Goal: Check status: Check status

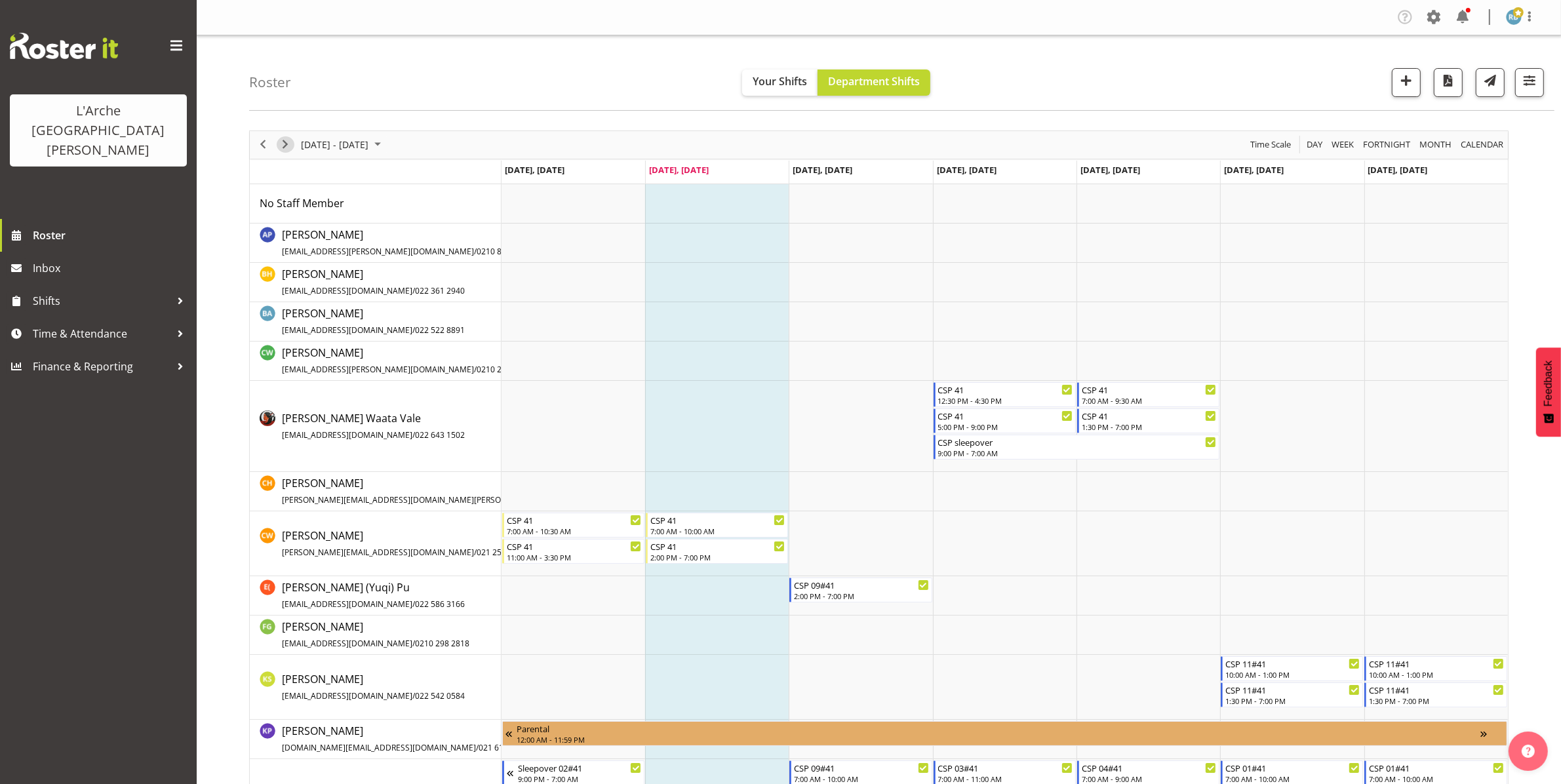
click at [284, 151] on span "Next" at bounding box center [285, 145] width 16 height 16
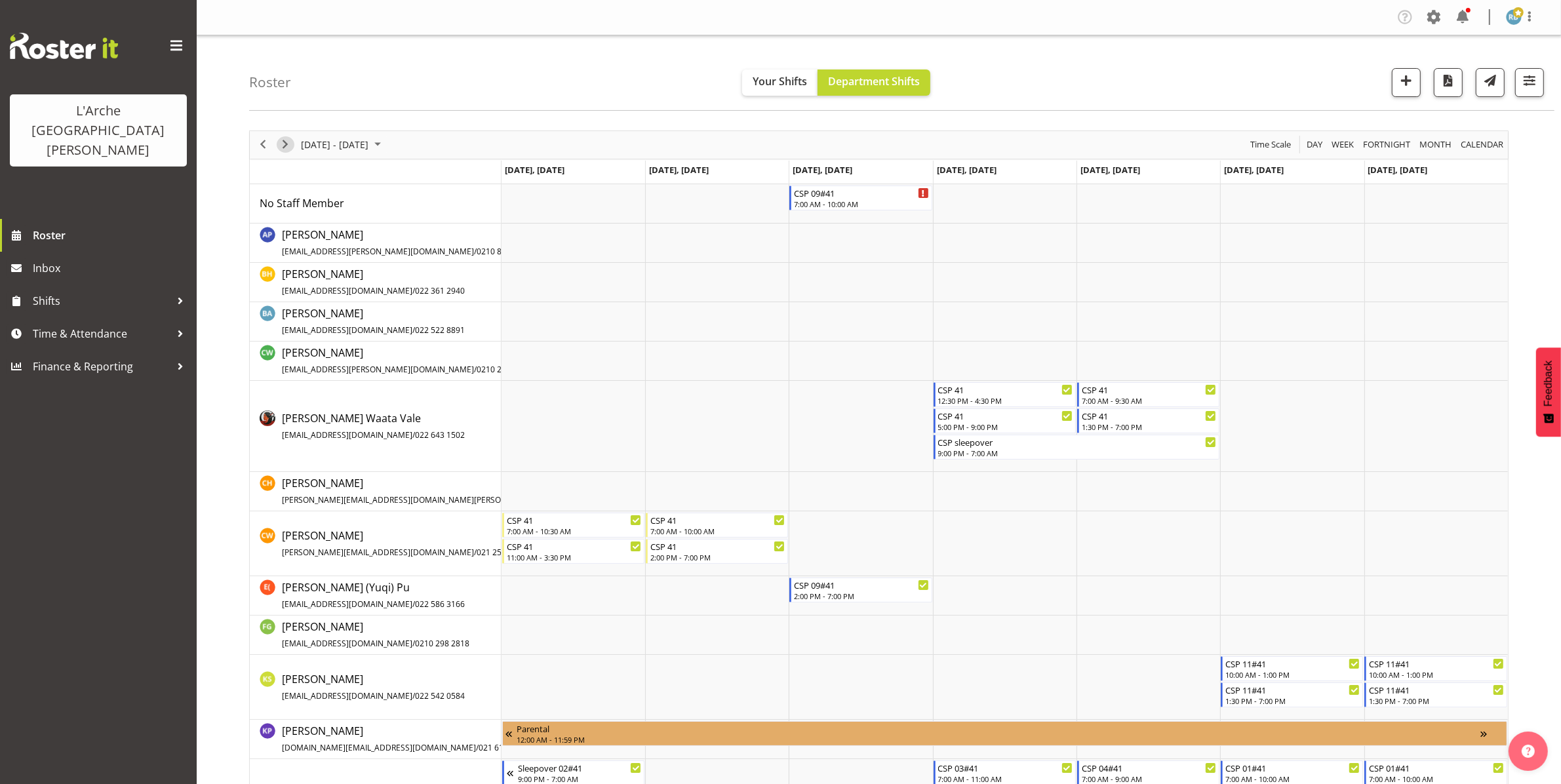
click at [284, 141] on span "Next" at bounding box center [285, 145] width 16 height 16
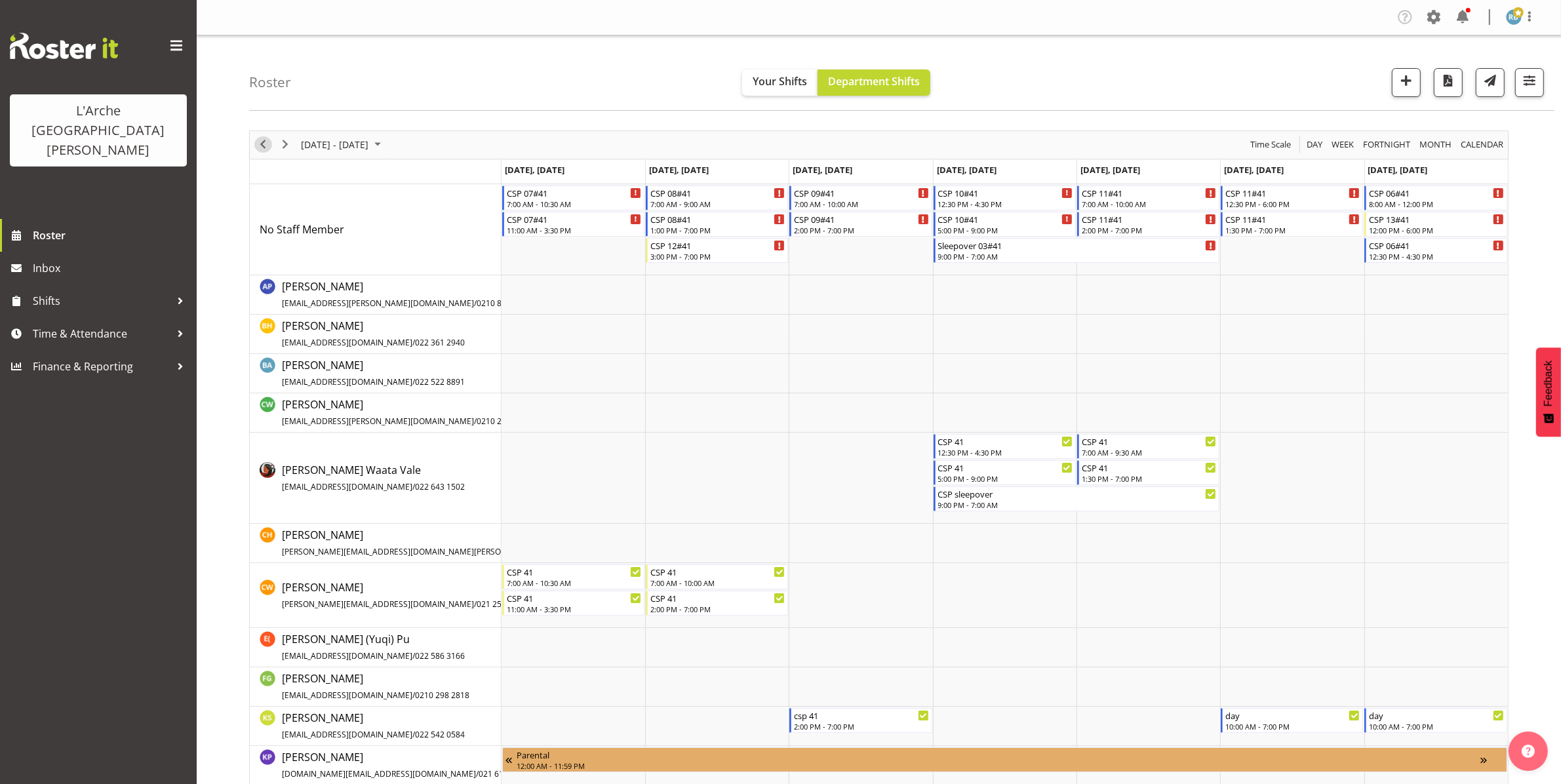
click at [259, 148] on span "Previous" at bounding box center [264, 145] width 16 height 16
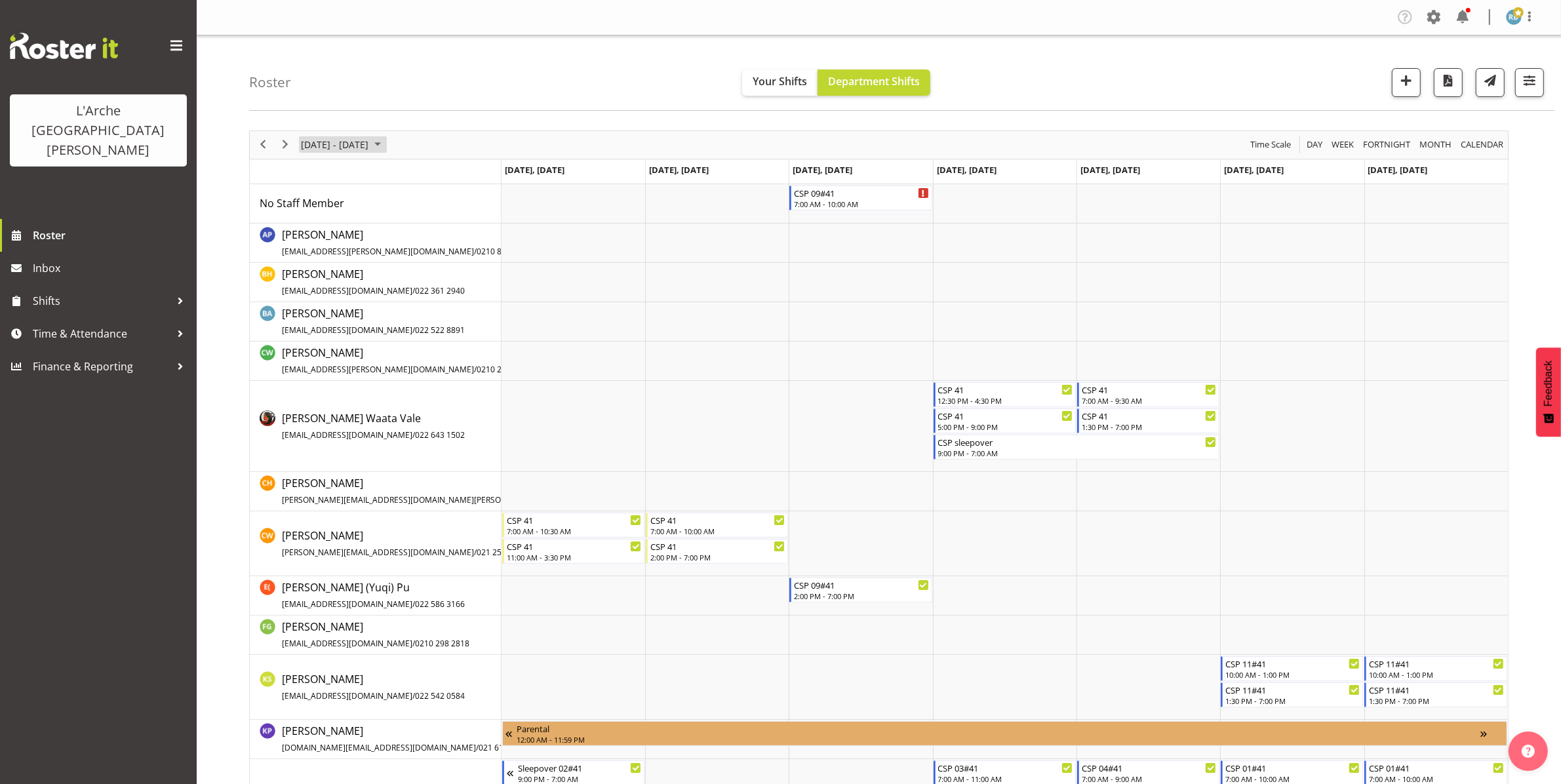
click at [323, 138] on span "[DATE] - [DATE]" at bounding box center [334, 145] width 70 height 16
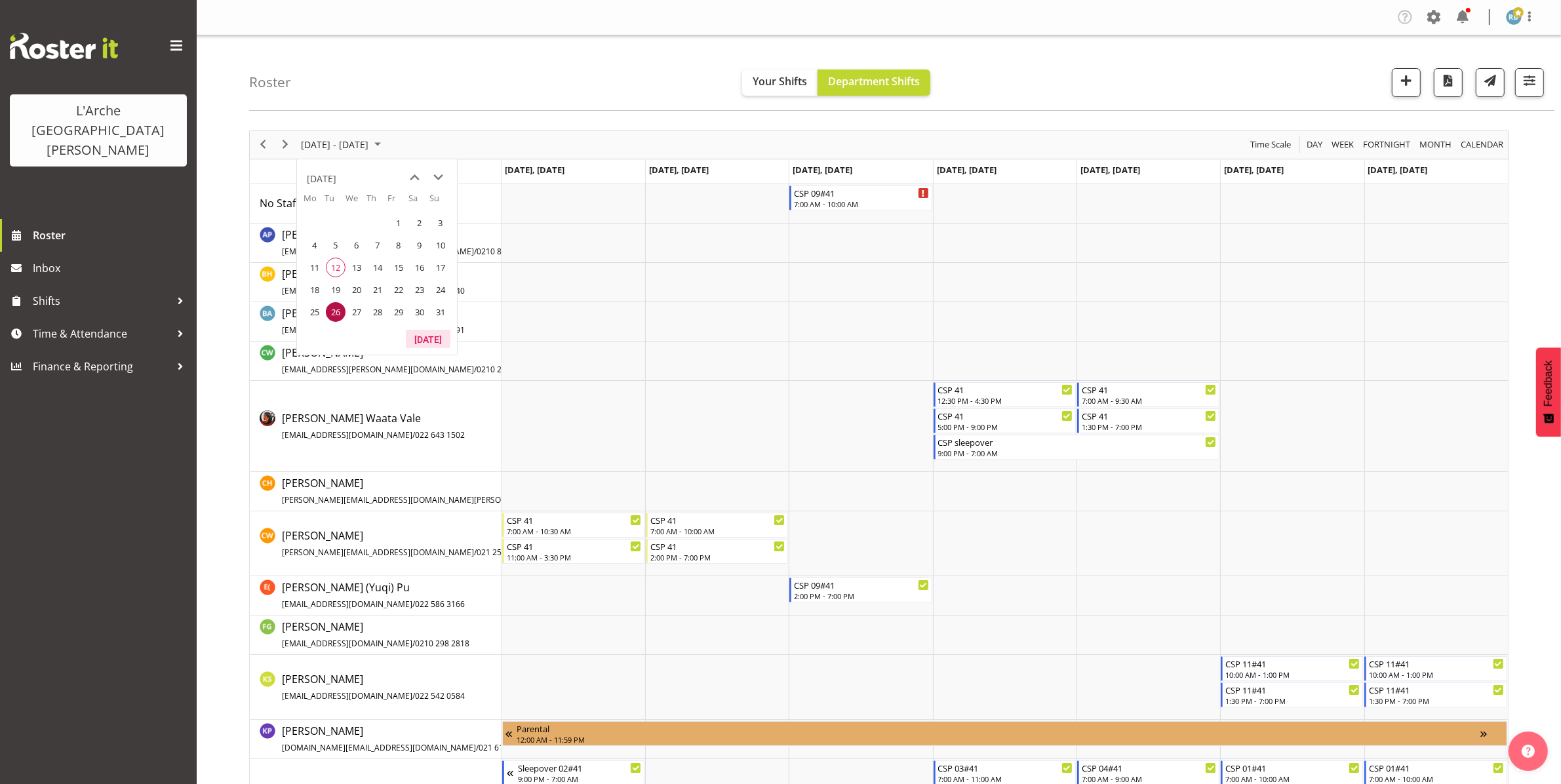
click at [427, 341] on button "[DATE]" at bounding box center [428, 339] width 45 height 18
